Goal: Task Accomplishment & Management: Manage account settings

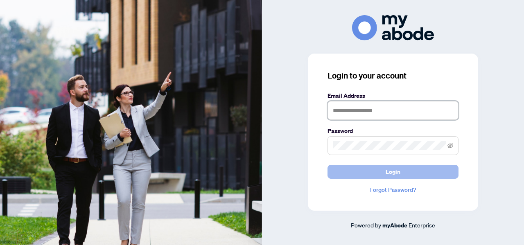
type input "**********"
click at [376, 172] on button "Login" at bounding box center [392, 172] width 131 height 14
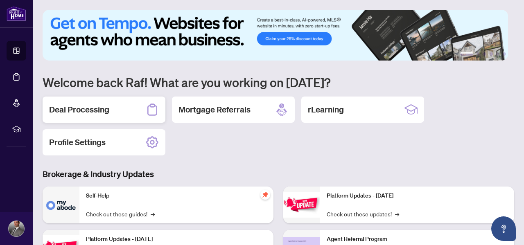
click at [92, 116] on div "Deal Processing" at bounding box center [104, 110] width 123 height 26
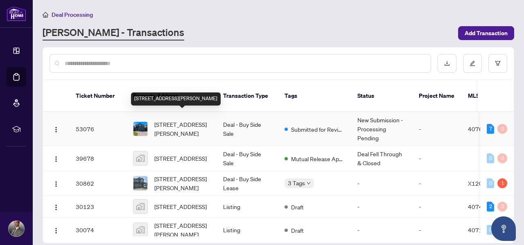
click at [187, 120] on span "[STREET_ADDRESS][PERSON_NAME]" at bounding box center [182, 129] width 56 height 18
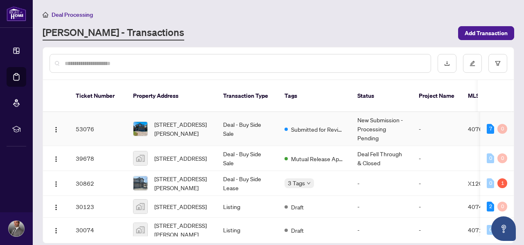
click at [242, 117] on td "Deal - Buy Side Sale" at bounding box center [246, 129] width 61 height 34
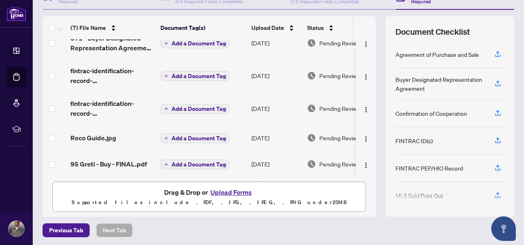
scroll to position [97, 0]
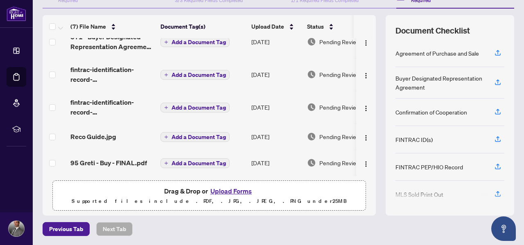
click at [235, 189] on button "Upload Forms" at bounding box center [231, 191] width 46 height 11
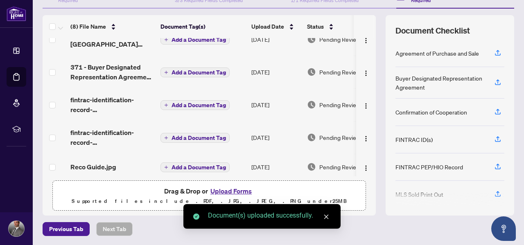
click at [219, 192] on button "Upload Forms" at bounding box center [231, 191] width 46 height 11
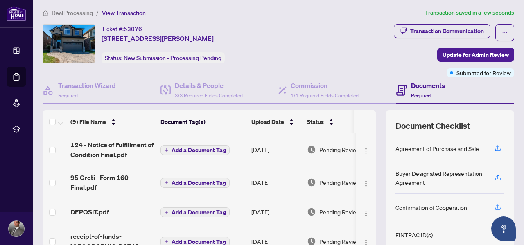
scroll to position [0, 0]
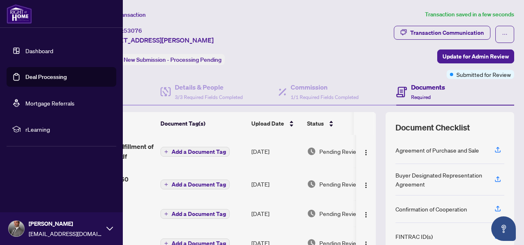
click at [51, 54] on link "Dashboard" at bounding box center [39, 50] width 28 height 7
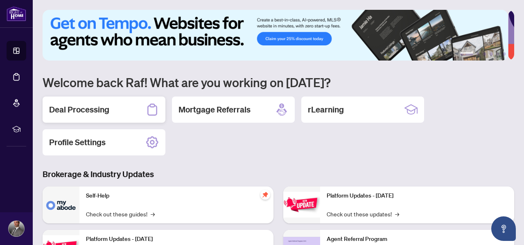
click at [109, 108] on div "Deal Processing" at bounding box center [104, 110] width 123 height 26
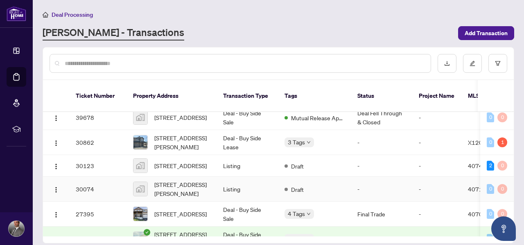
scroll to position [137, 0]
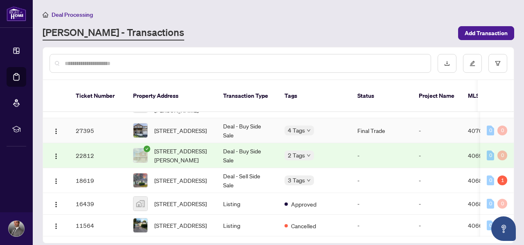
click at [142, 124] on img at bounding box center [140, 131] width 14 height 14
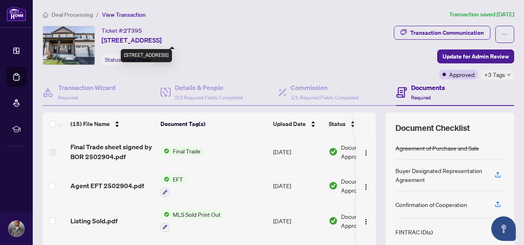
click at [144, 39] on span "[STREET_ADDRESS]" at bounding box center [131, 40] width 60 height 10
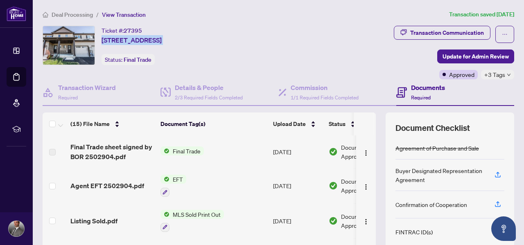
click at [276, 34] on div "Ticket #: 27395 [STREET_ADDRESS] Status: Final Trade" at bounding box center [160, 45] width 234 height 39
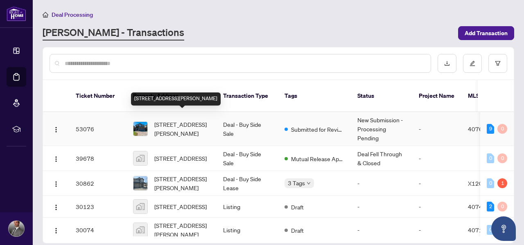
click at [167, 120] on span "[STREET_ADDRESS][PERSON_NAME]" at bounding box center [182, 129] width 56 height 18
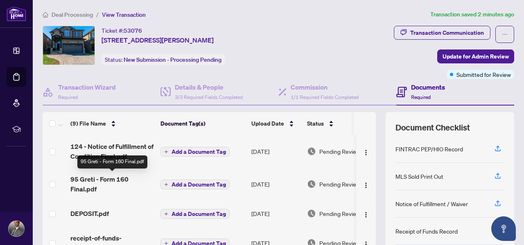
click at [117, 178] on span "95 Greti - Form 160 Final.pdf" at bounding box center [111, 184] width 83 height 20
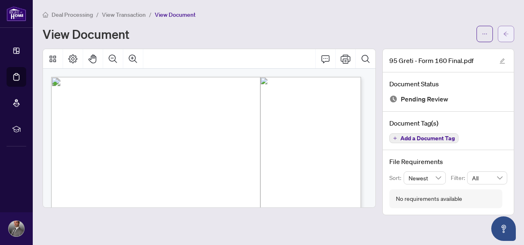
click at [502, 37] on button "button" at bounding box center [505, 34] width 16 height 16
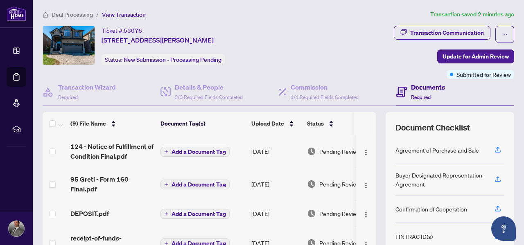
click at [69, 39] on img at bounding box center [69, 45] width 52 height 38
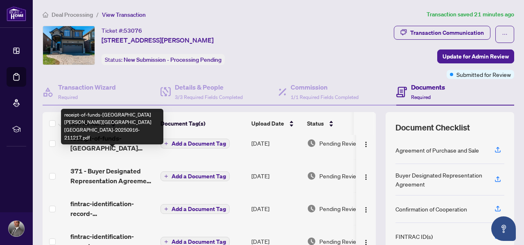
scroll to position [123, 0]
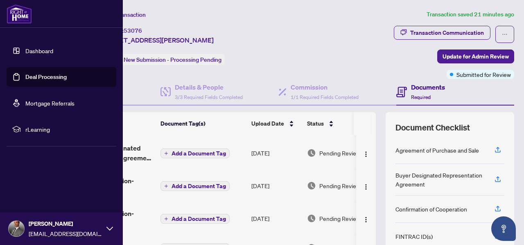
click at [25, 49] on link "Dashboard" at bounding box center [39, 50] width 28 height 7
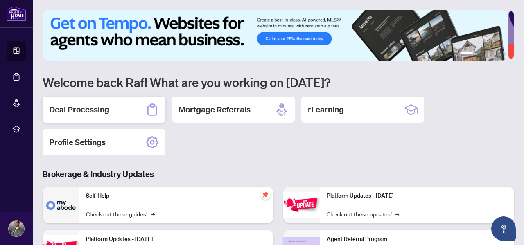
click at [53, 104] on h2 "Deal Processing" at bounding box center [79, 109] width 60 height 11
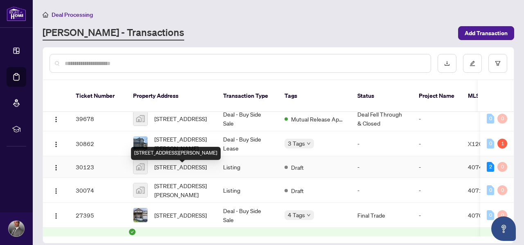
scroll to position [41, 0]
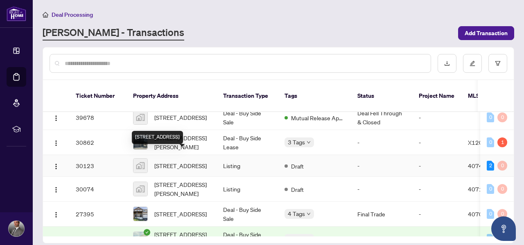
click at [173, 161] on span "[STREET_ADDRESS]" at bounding box center [180, 165] width 52 height 9
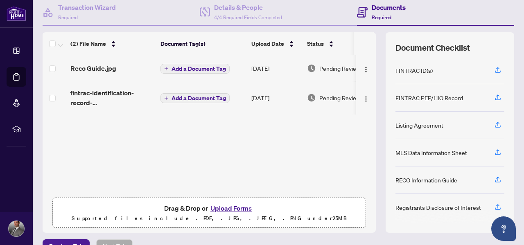
scroll to position [97, 0]
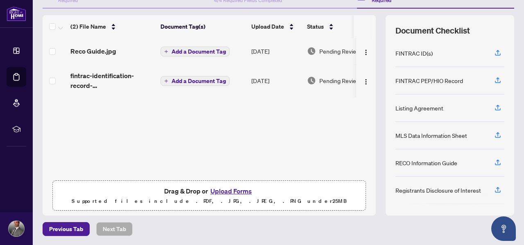
click at [232, 189] on button "Upload Forms" at bounding box center [231, 191] width 46 height 11
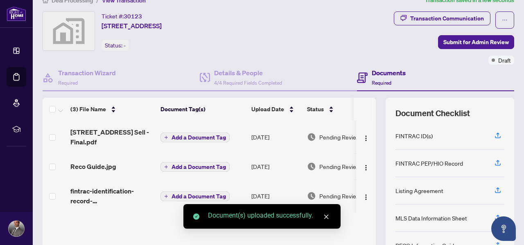
scroll to position [0, 0]
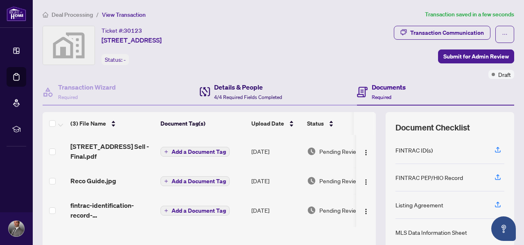
click at [222, 89] on h4 "Details & People" at bounding box center [248, 87] width 68 height 10
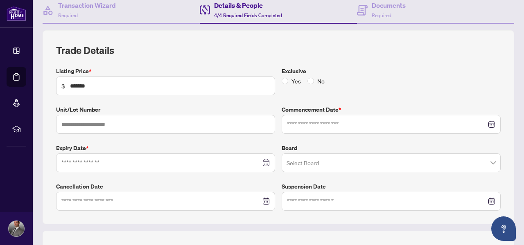
type input "**********"
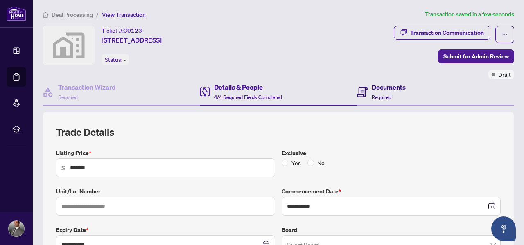
click at [381, 93] on div "Documents Required" at bounding box center [388, 91] width 34 height 19
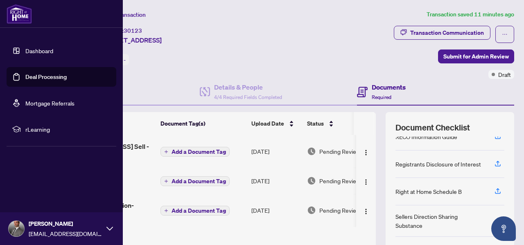
click at [34, 54] on link "Dashboard" at bounding box center [39, 50] width 28 height 7
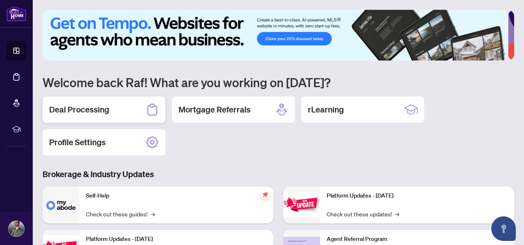
click at [83, 106] on h2 "Deal Processing" at bounding box center [79, 109] width 60 height 11
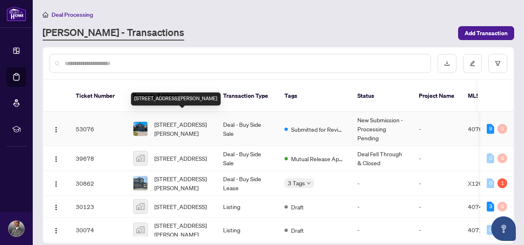
click at [189, 123] on span "[STREET_ADDRESS][PERSON_NAME]" at bounding box center [182, 129] width 56 height 18
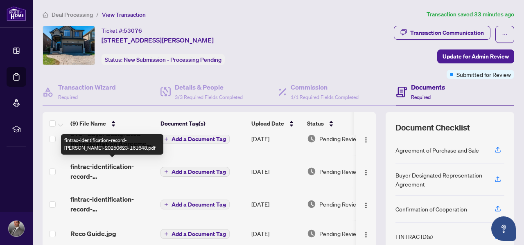
scroll to position [99, 0]
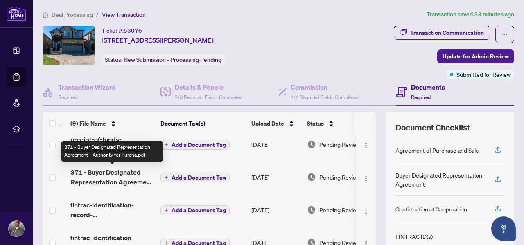
click at [115, 174] on span "371 - Buyer Designated Representation Agreement - Authority for Purcha.pdf" at bounding box center [111, 177] width 83 height 20
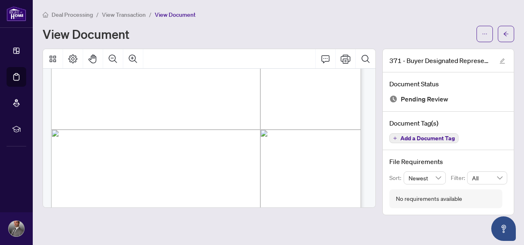
scroll to position [1922, 0]
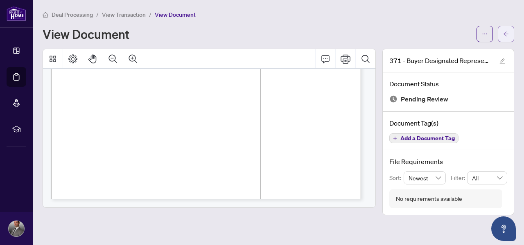
click at [513, 31] on button "button" at bounding box center [505, 34] width 16 height 16
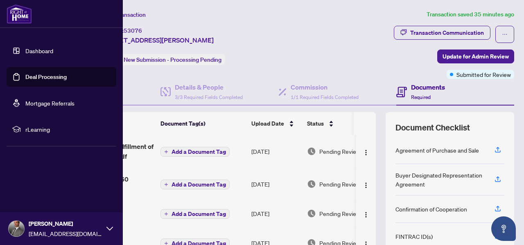
click at [38, 54] on link "Dashboard" at bounding box center [39, 50] width 28 height 7
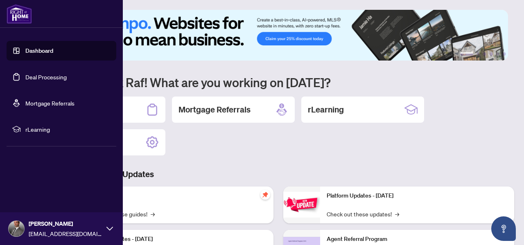
click at [41, 79] on link "Deal Processing" at bounding box center [45, 76] width 41 height 7
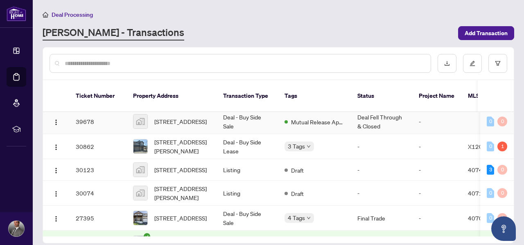
scroll to position [41, 0]
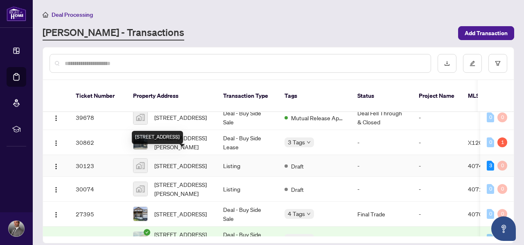
click at [185, 161] on span "[STREET_ADDRESS]" at bounding box center [180, 165] width 52 height 9
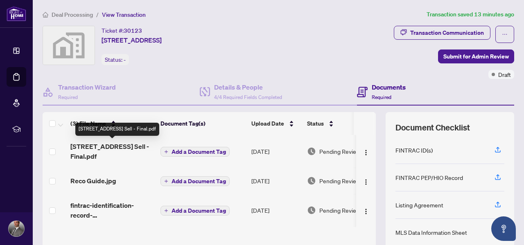
click at [115, 145] on span "[STREET_ADDRESS] Sell - Final.pdf" at bounding box center [111, 152] width 83 height 20
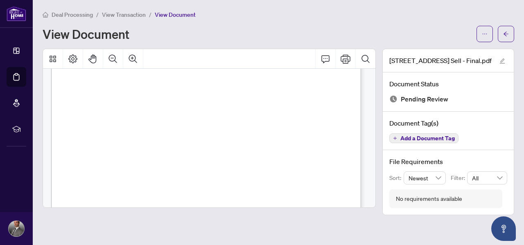
scroll to position [654, 0]
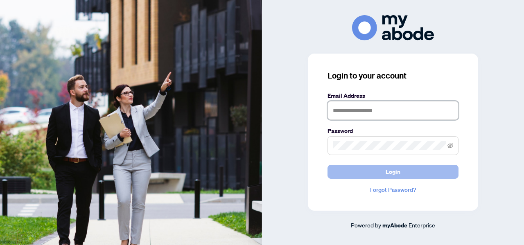
type input "**********"
click at [391, 169] on span "Login" at bounding box center [392, 171] width 15 height 13
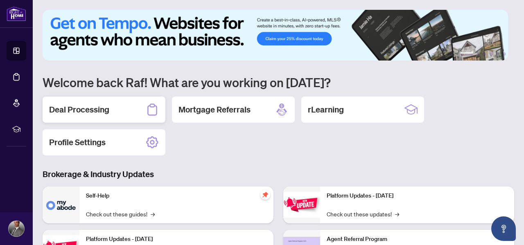
click at [100, 110] on h2 "Deal Processing" at bounding box center [79, 109] width 60 height 11
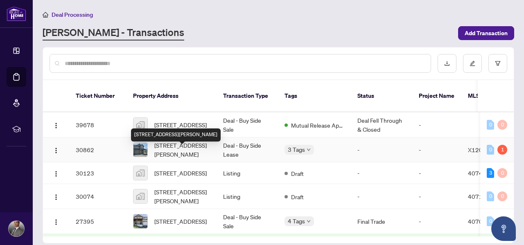
scroll to position [41, 0]
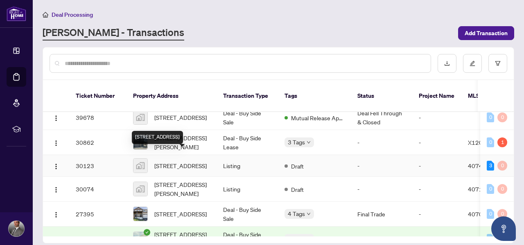
click at [178, 162] on span "603 Waterloo Street, Hamilton, ON, Canada" at bounding box center [180, 165] width 52 height 9
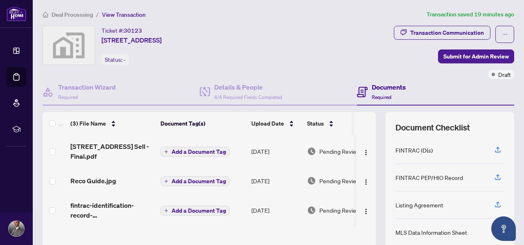
scroll to position [97, 0]
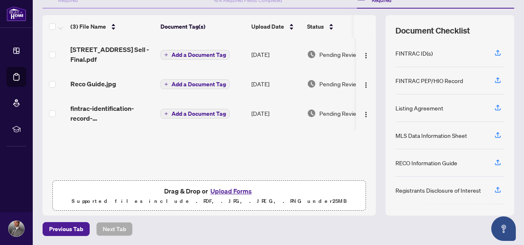
click at [221, 191] on button "Upload Forms" at bounding box center [231, 191] width 46 height 11
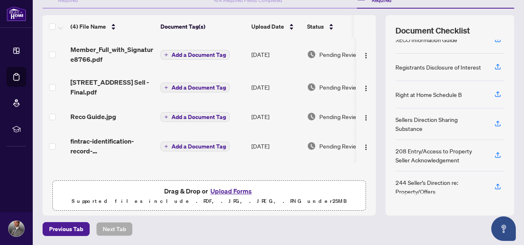
scroll to position [0, 0]
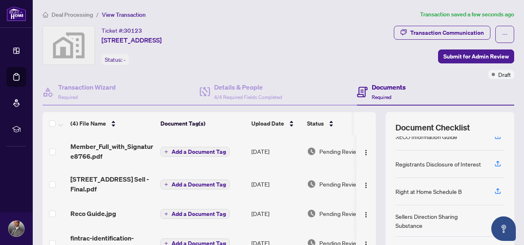
click at [76, 49] on img at bounding box center [69, 45] width 52 height 38
click at [76, 94] on span "Required" at bounding box center [68, 97] width 20 height 6
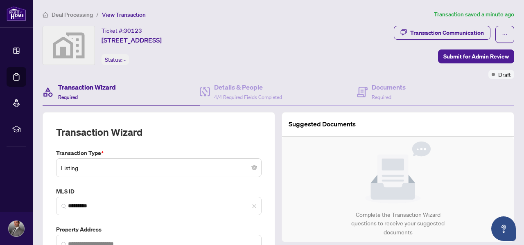
type input "**********"
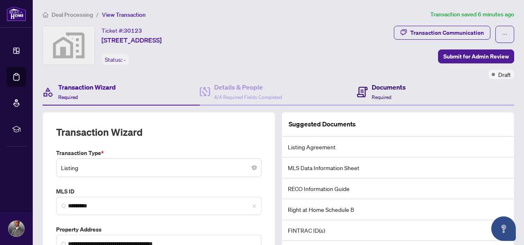
click at [386, 90] on h4 "Documents" at bounding box center [388, 87] width 34 height 10
